Goal: Navigation & Orientation: Find specific page/section

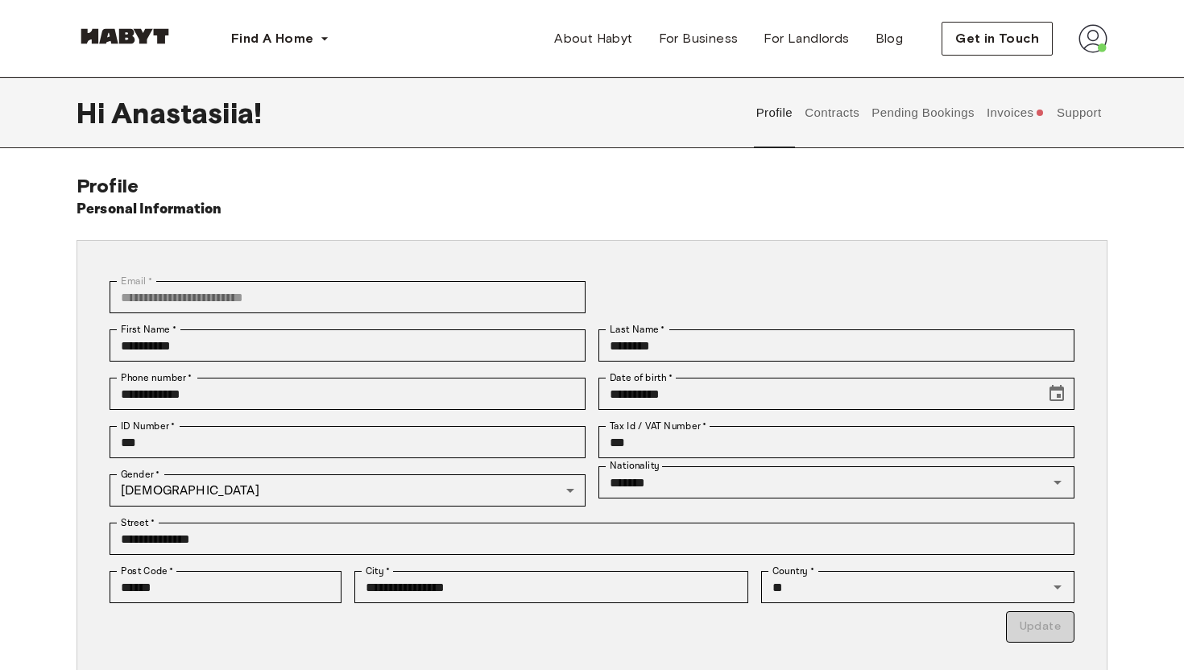
click at [839, 116] on button "Contracts" at bounding box center [832, 112] width 59 height 71
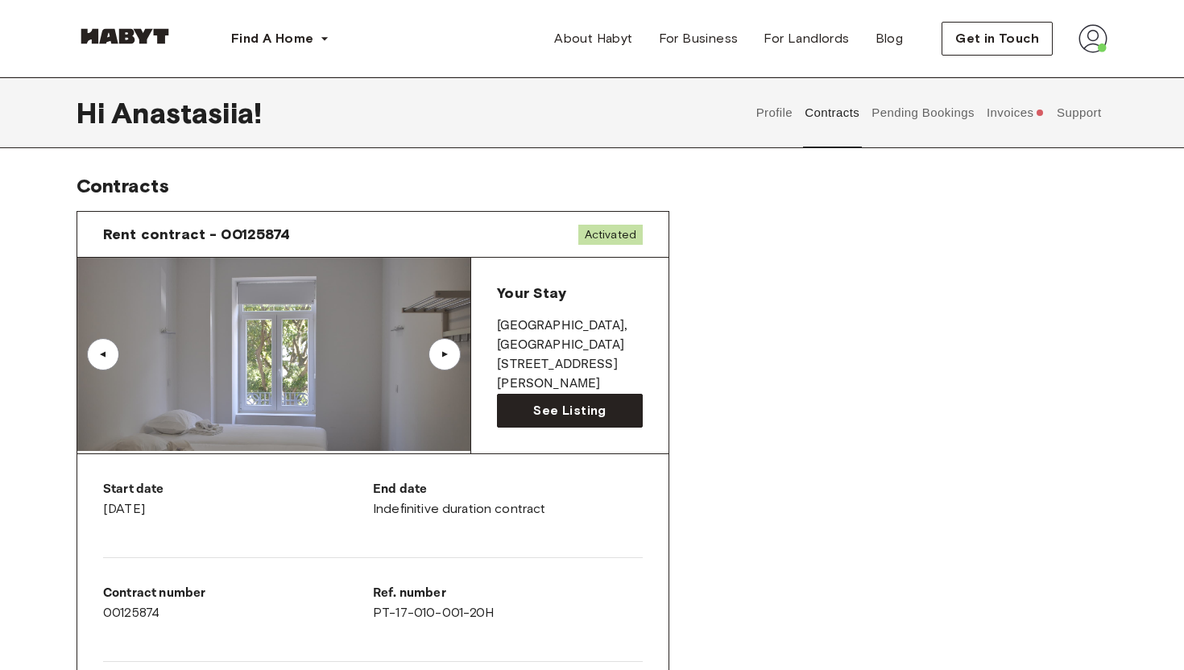
click at [919, 118] on button "Pending Bookings" at bounding box center [923, 112] width 107 height 71
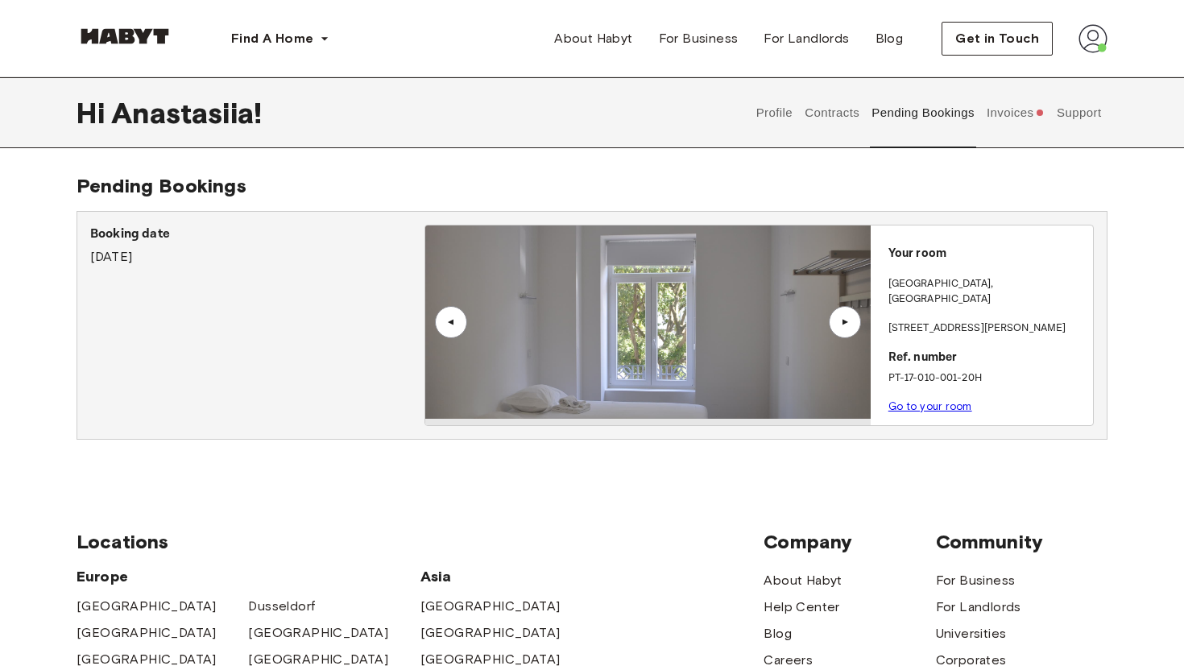
click at [1015, 109] on button "Invoices" at bounding box center [1015, 112] width 62 height 71
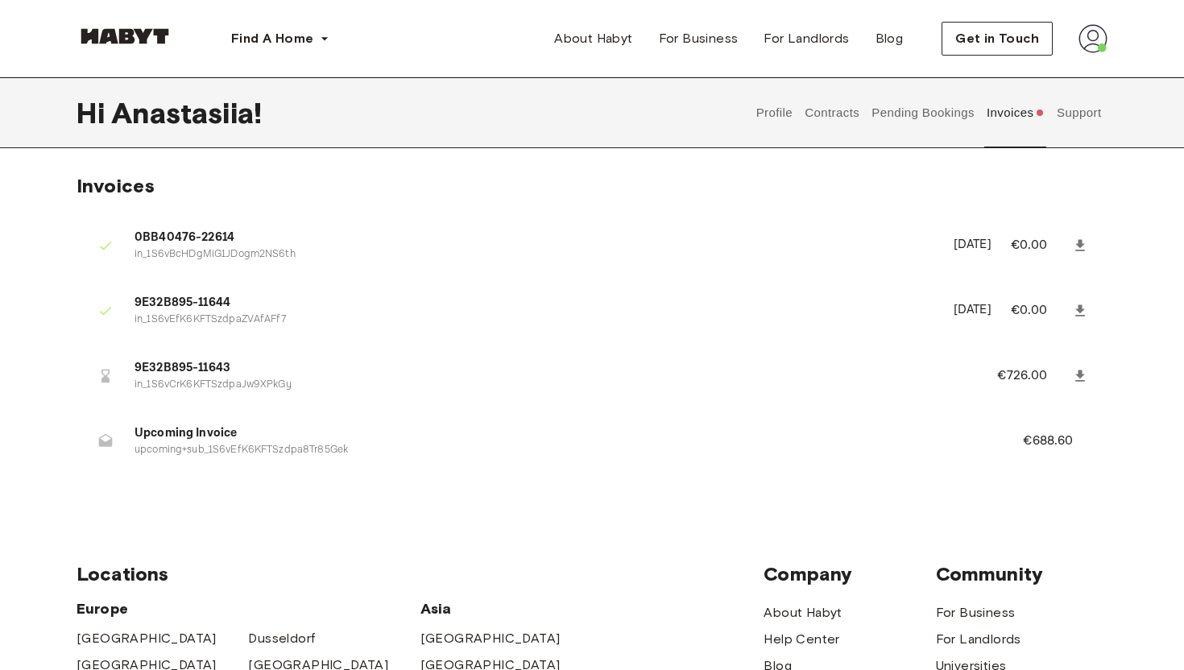
click at [1020, 116] on button "Invoices" at bounding box center [1015, 112] width 62 height 71
click at [1089, 115] on button "Support" at bounding box center [1078, 112] width 49 height 71
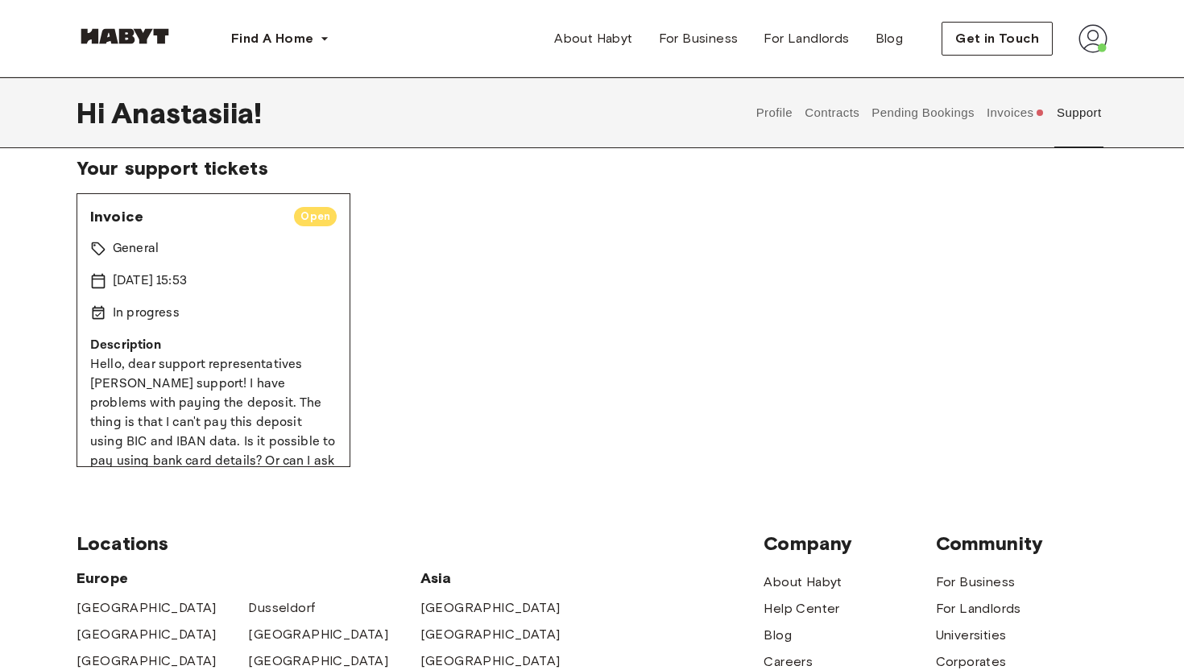
click at [569, 359] on div "Invoice Open General 13 Sep 2025 15:53 In progress Description Hello, dear supp…" at bounding box center [591, 330] width 1031 height 274
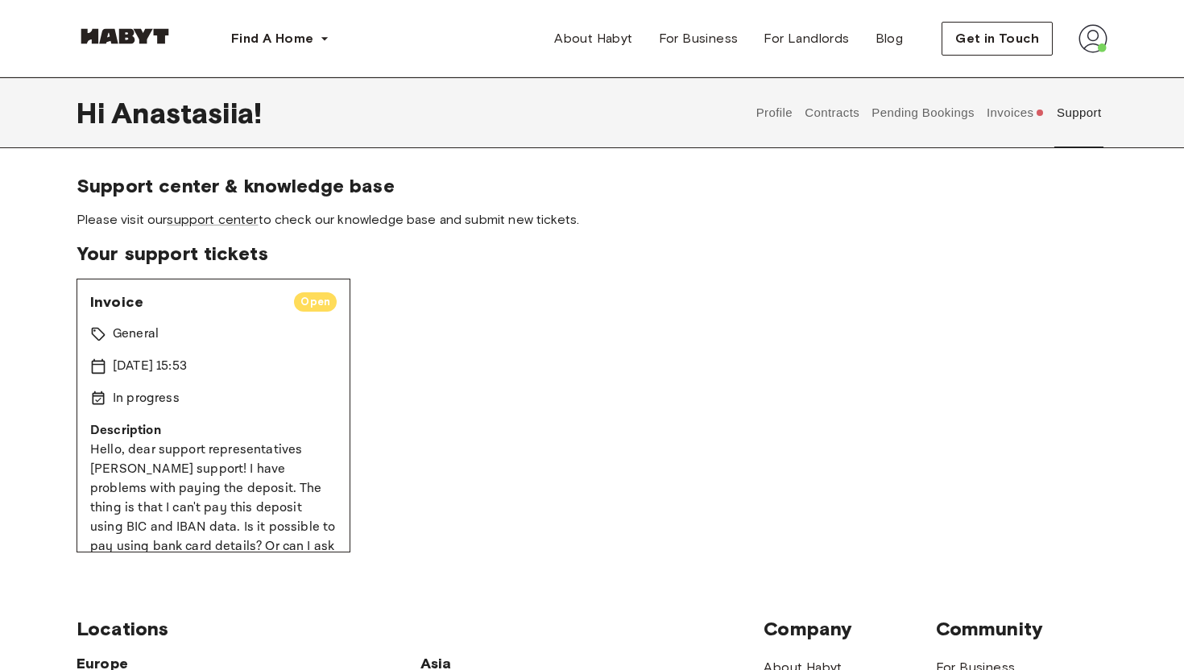
click at [772, 110] on button "Profile" at bounding box center [774, 112] width 41 height 71
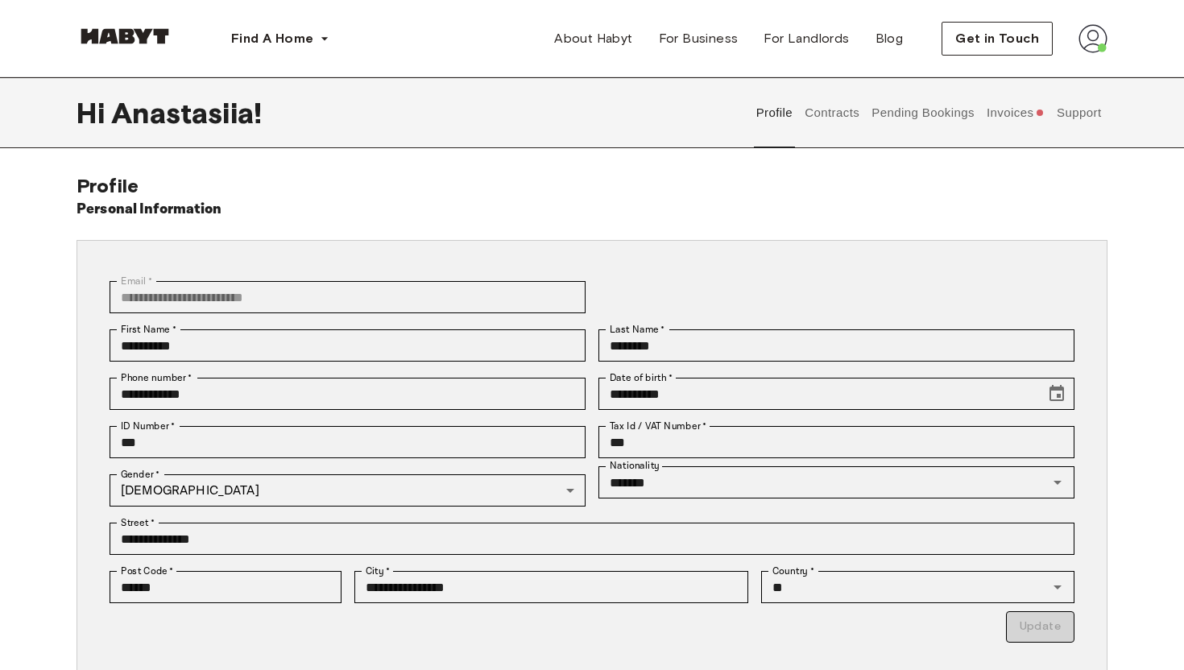
click at [1077, 111] on button "Support" at bounding box center [1078, 112] width 49 height 71
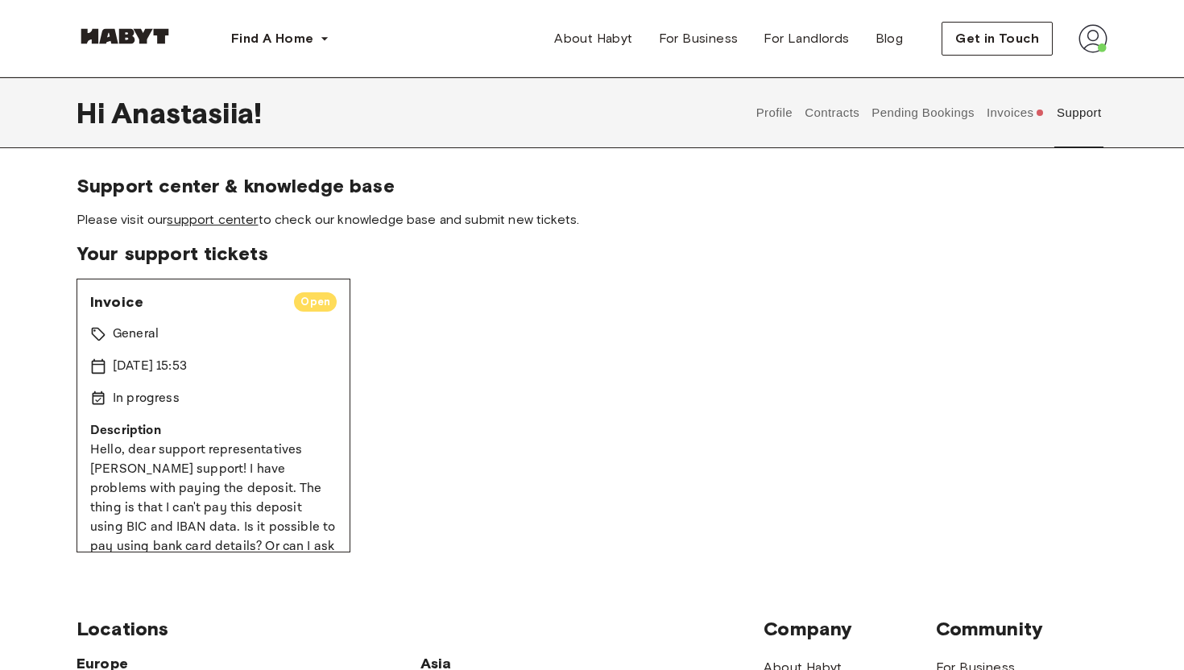
click at [221, 223] on link "support center" at bounding box center [212, 219] width 91 height 15
click at [614, 39] on span "About Habyt" at bounding box center [593, 38] width 78 height 19
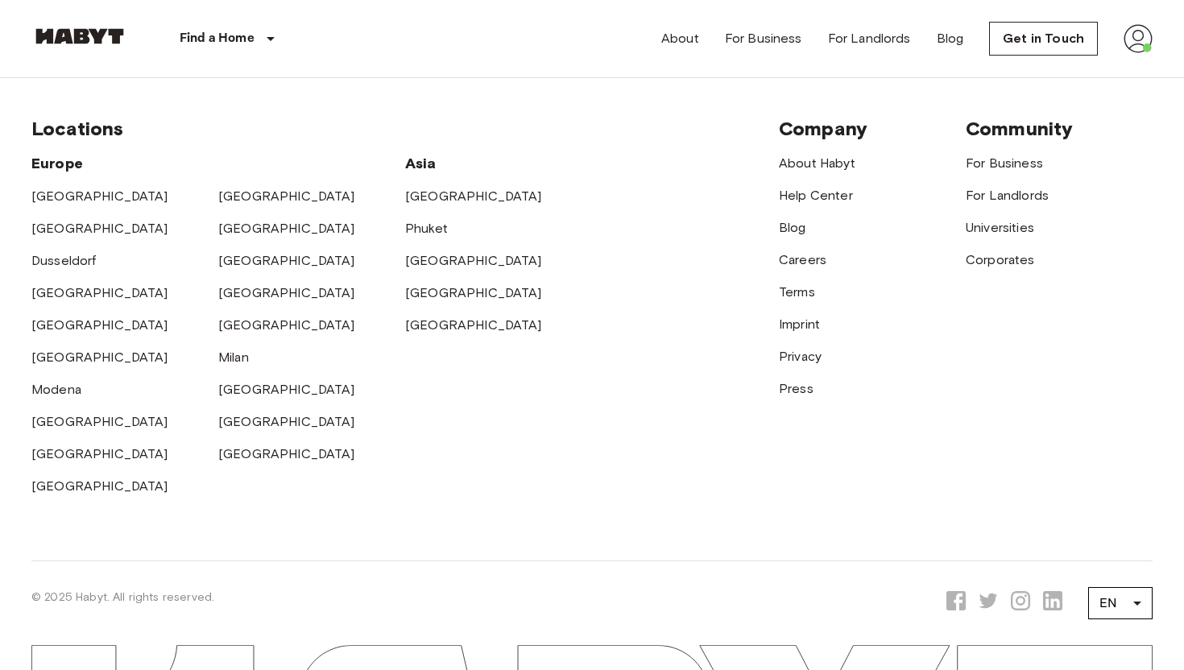
scroll to position [5066, 0]
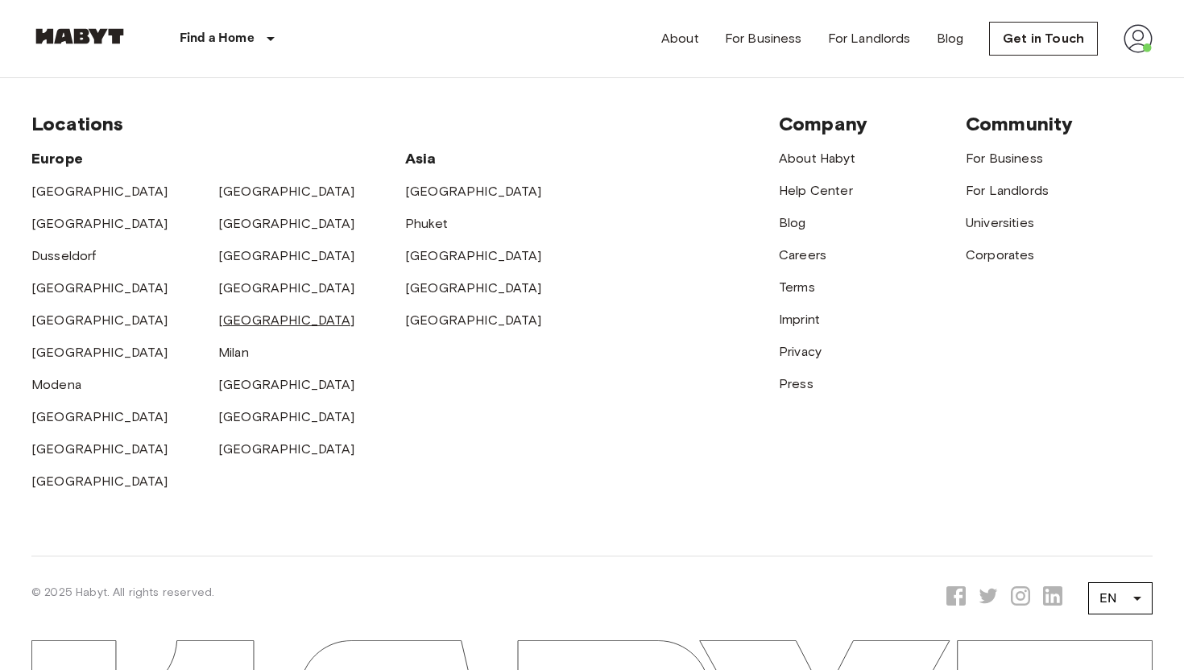
click at [239, 318] on link "[GEOGRAPHIC_DATA]" at bounding box center [286, 319] width 137 height 15
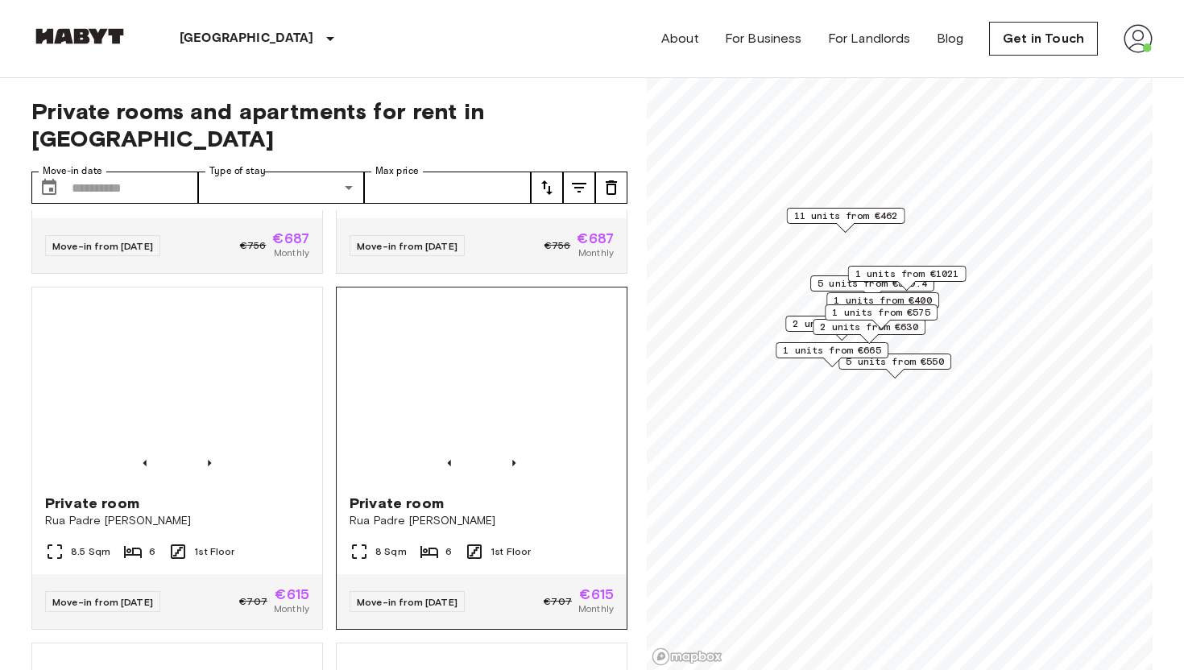
scroll to position [651, 0]
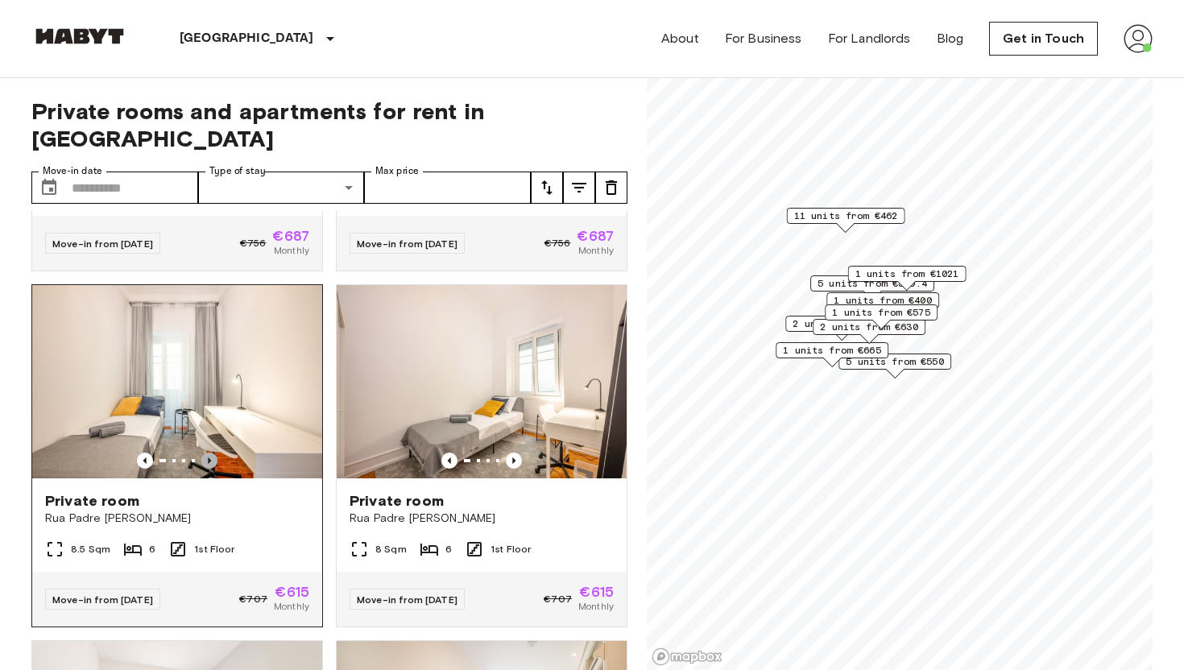
click at [209, 453] on icon "Previous image" at bounding box center [209, 461] width 16 height 16
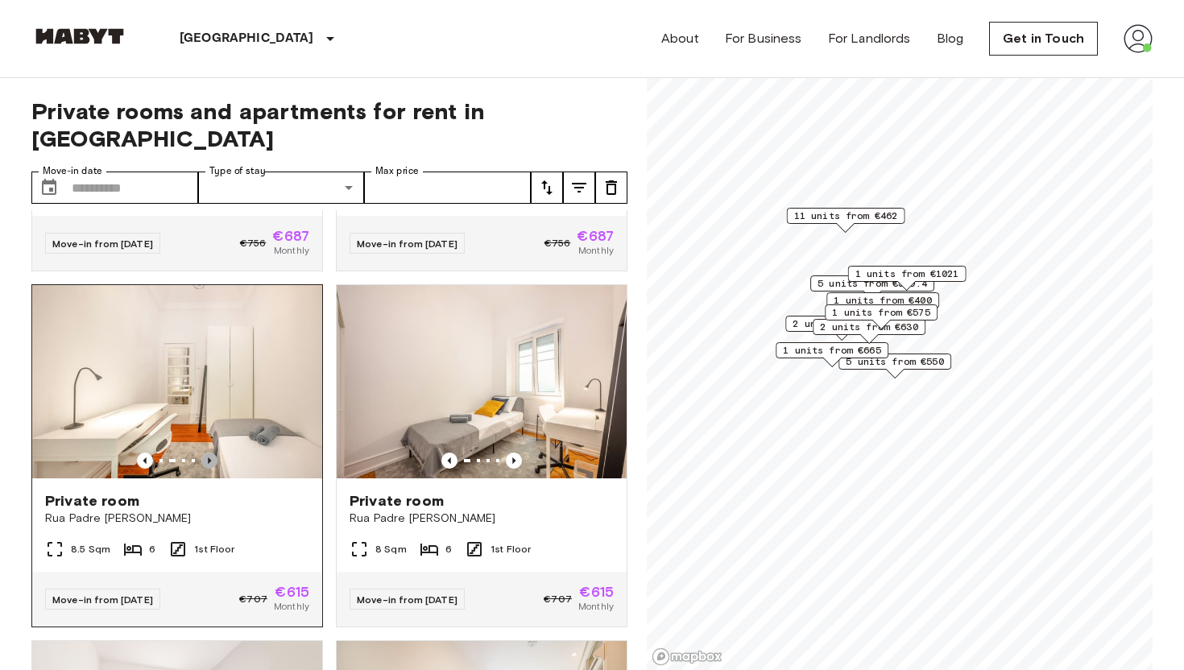
click at [209, 453] on icon "Previous image" at bounding box center [209, 461] width 16 height 16
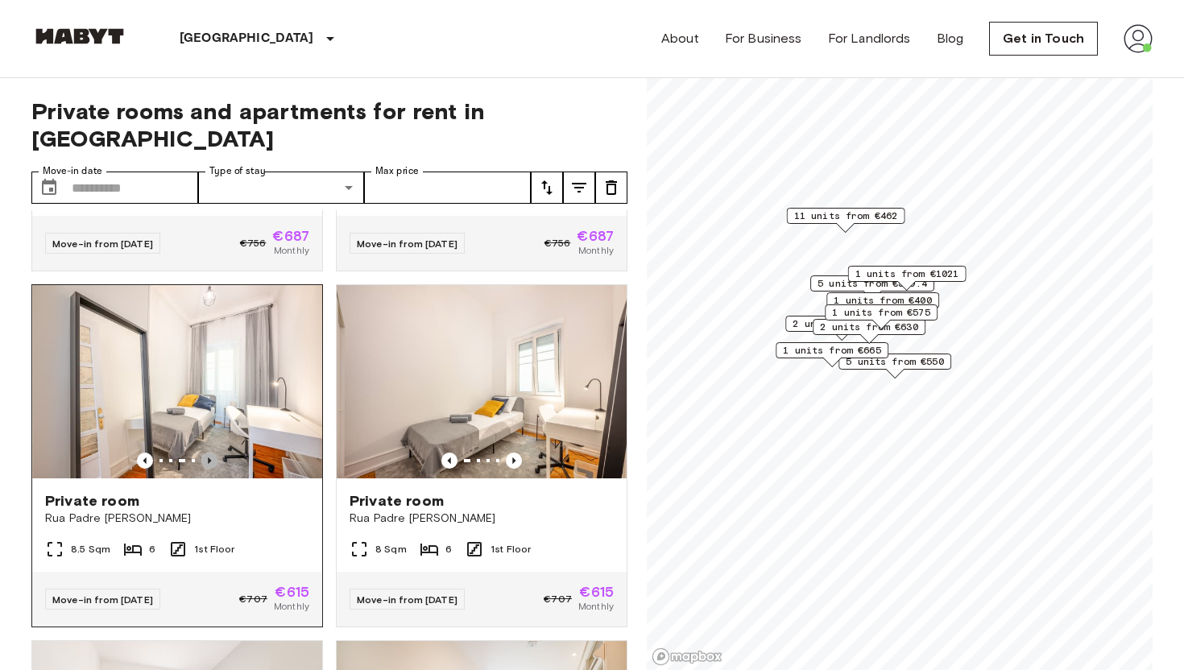
click at [209, 453] on icon "Previous image" at bounding box center [209, 461] width 16 height 16
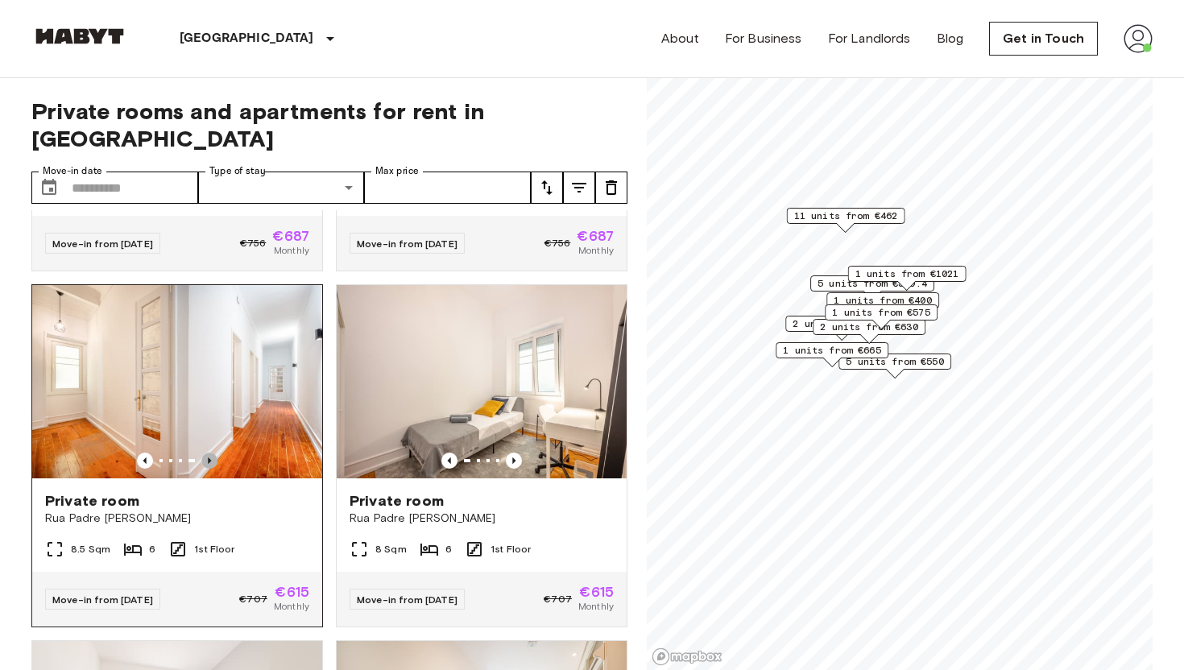
click at [209, 453] on icon "Previous image" at bounding box center [209, 461] width 16 height 16
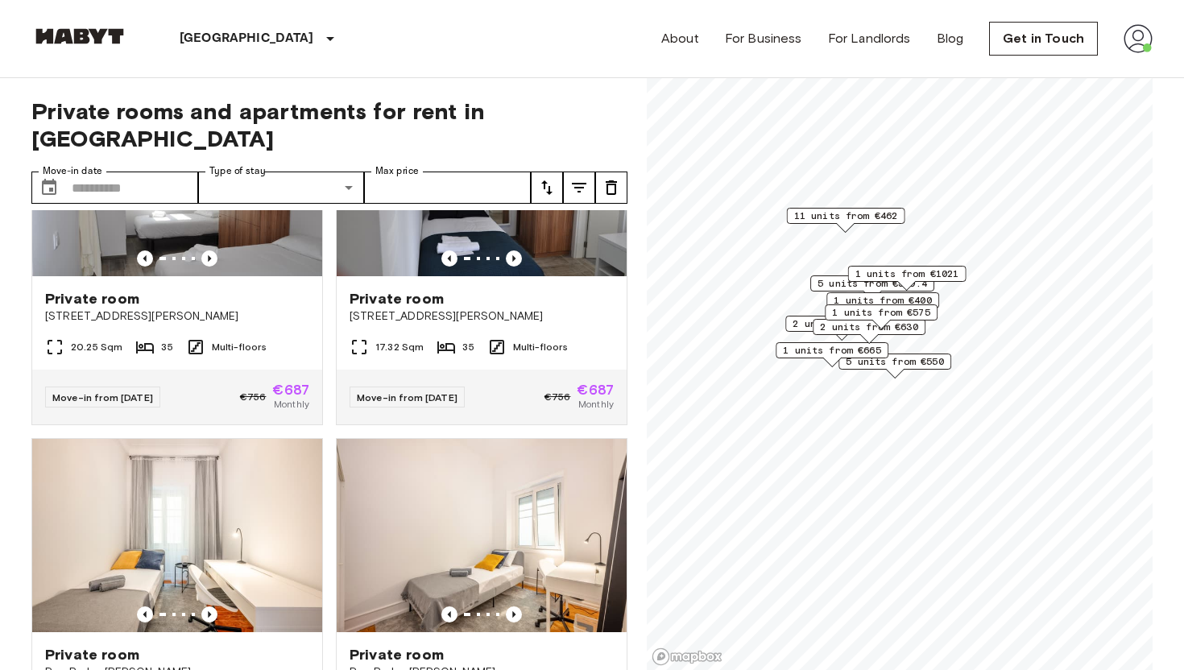
scroll to position [0, 0]
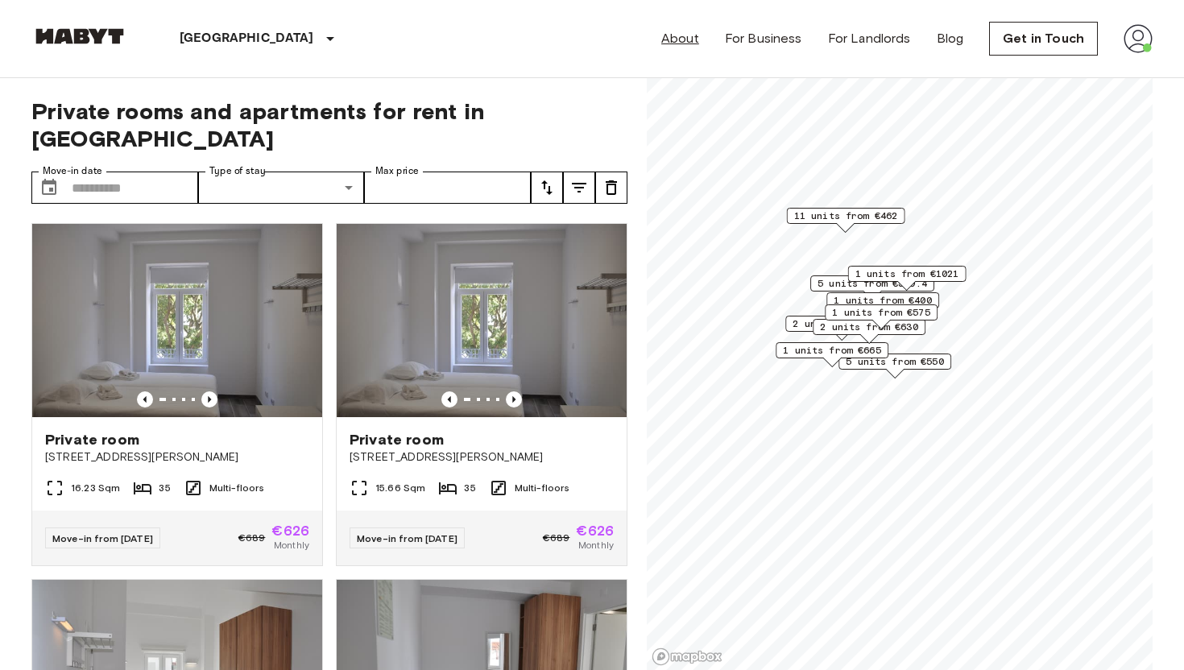
click at [686, 38] on link "About" at bounding box center [680, 38] width 38 height 19
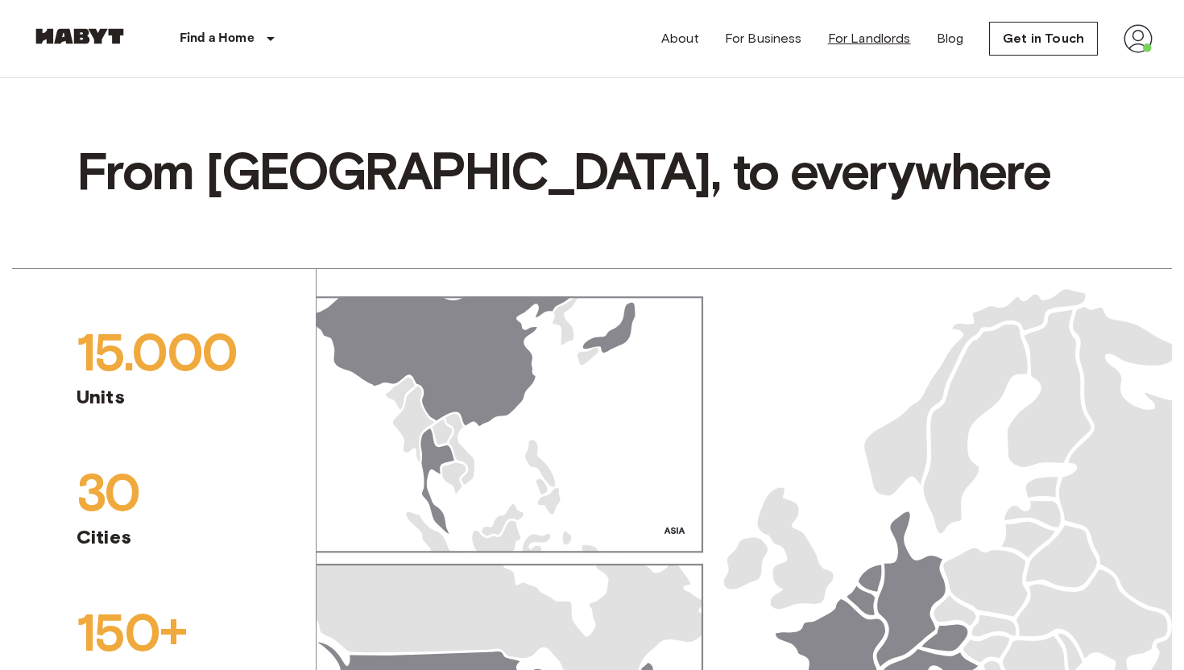
scroll to position [1347, 0]
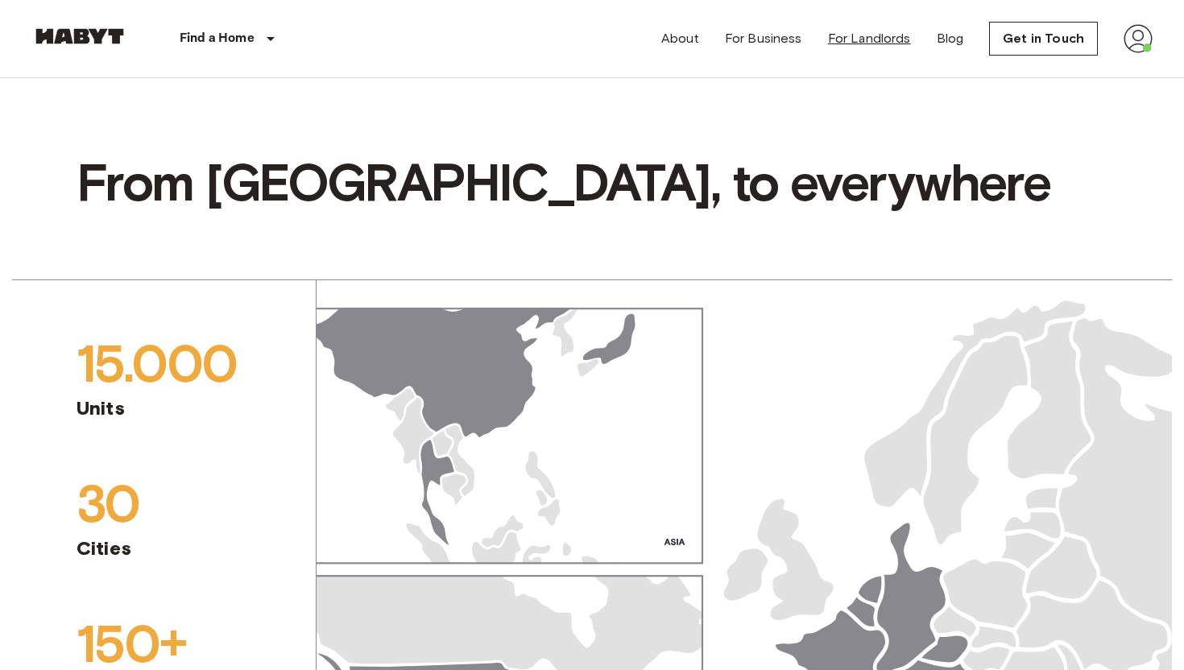
click at [867, 38] on link "For Landlords" at bounding box center [869, 38] width 83 height 19
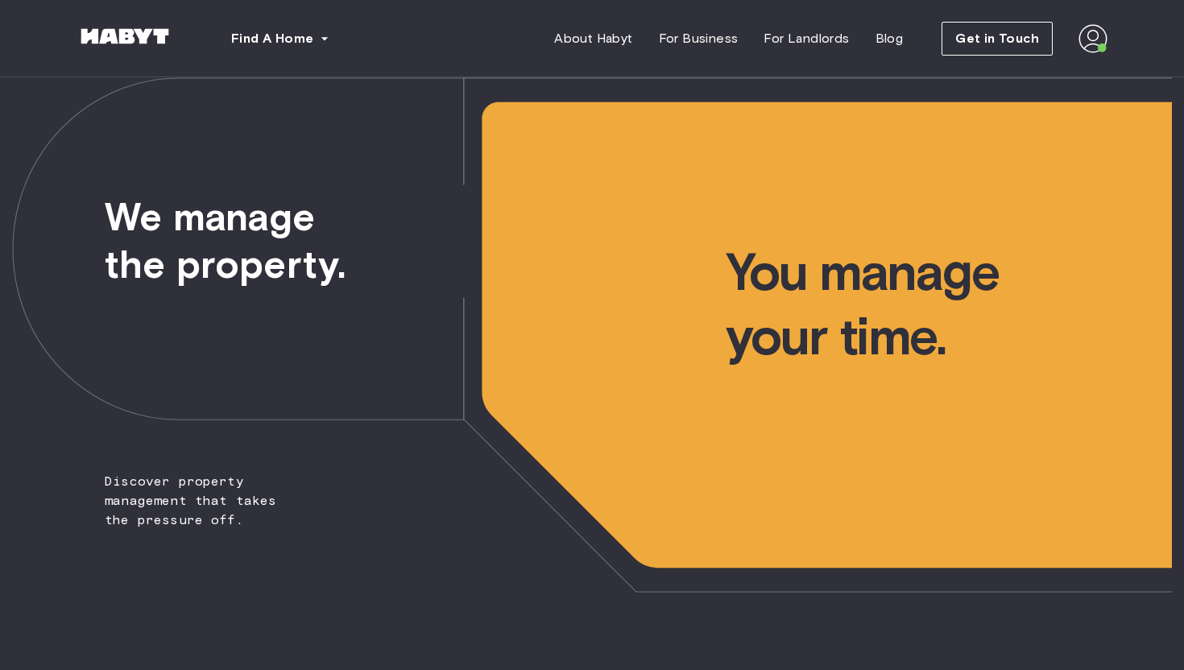
click at [1093, 41] on img at bounding box center [1092, 38] width 29 height 29
click at [1054, 77] on span "Profile" at bounding box center [1043, 75] width 40 height 19
